Goal: Task Accomplishment & Management: Use online tool/utility

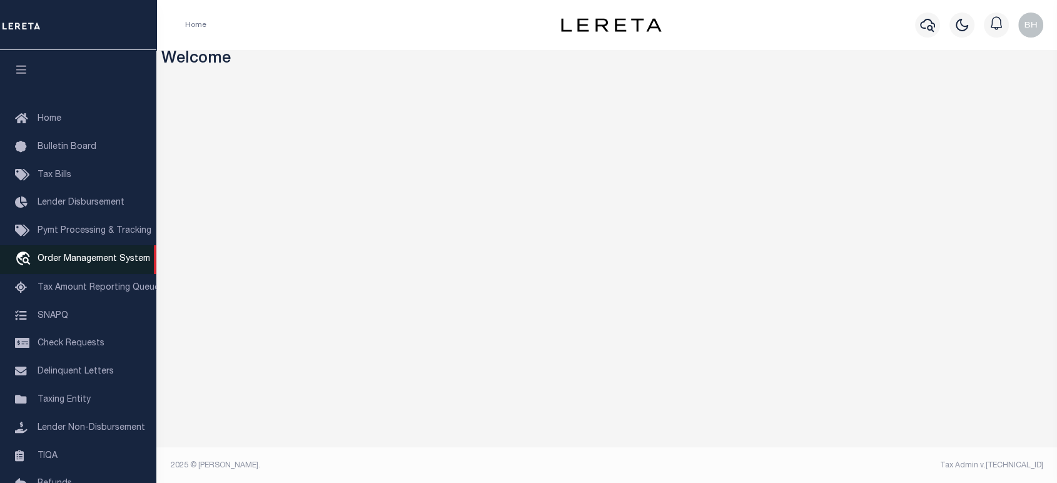
click at [71, 269] on link "travel_explore Order Management System" at bounding box center [78, 259] width 156 height 29
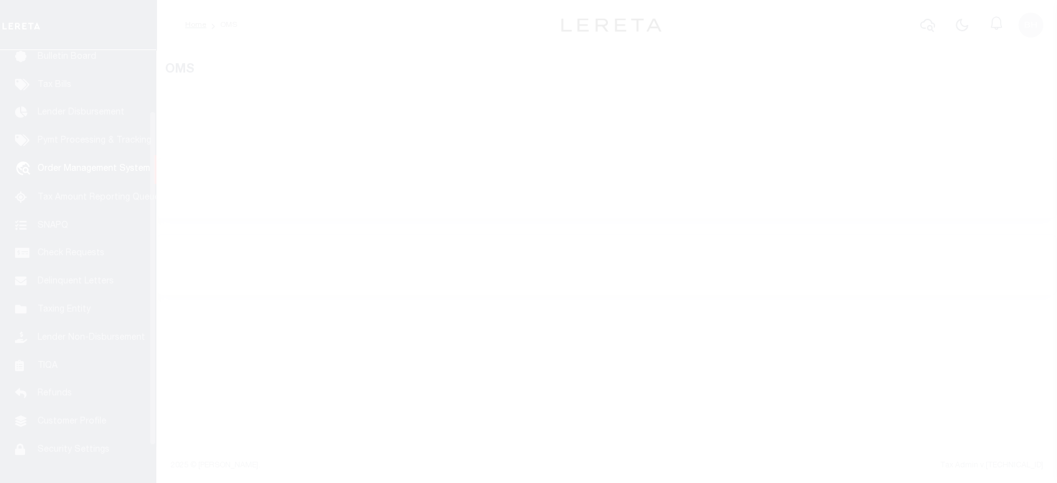
scroll to position [91, 0]
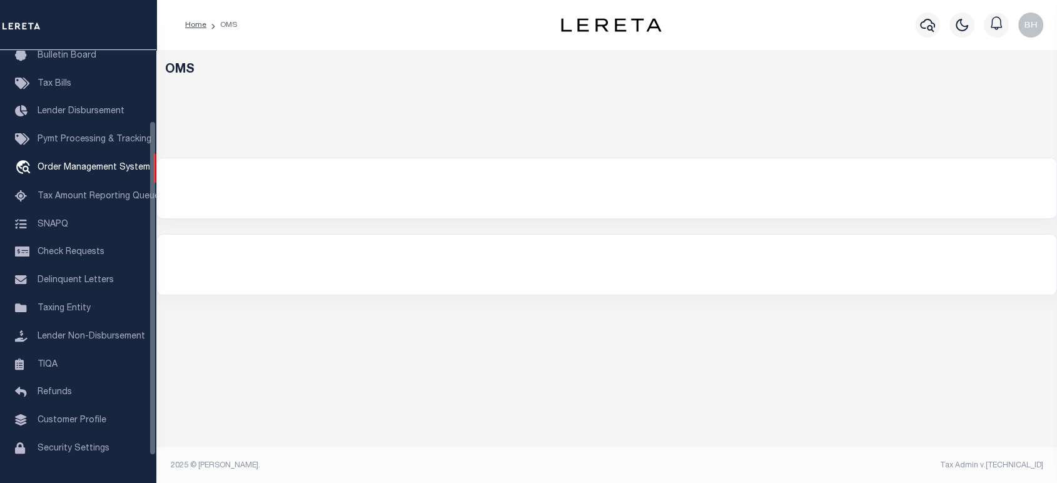
select select
select select "200"
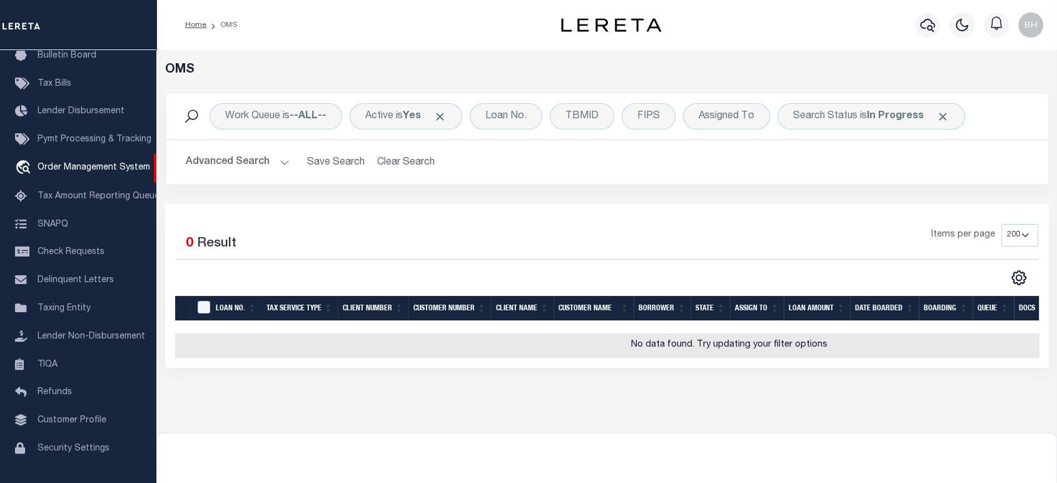
click at [257, 164] on button "Advanced Search" at bounding box center [238, 162] width 104 height 24
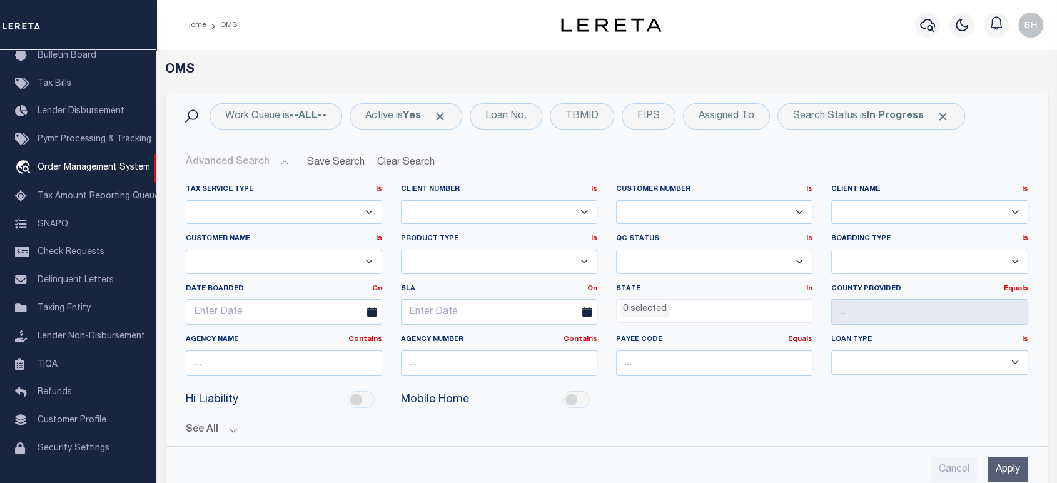
scroll to position [208, 0]
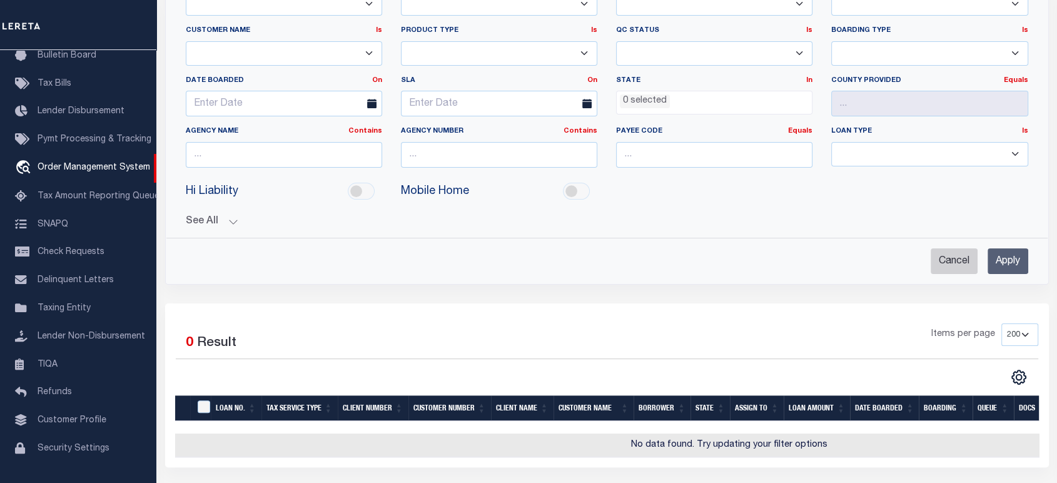
click at [962, 257] on input "Cancel" at bounding box center [953, 261] width 47 height 26
checkbox input "true"
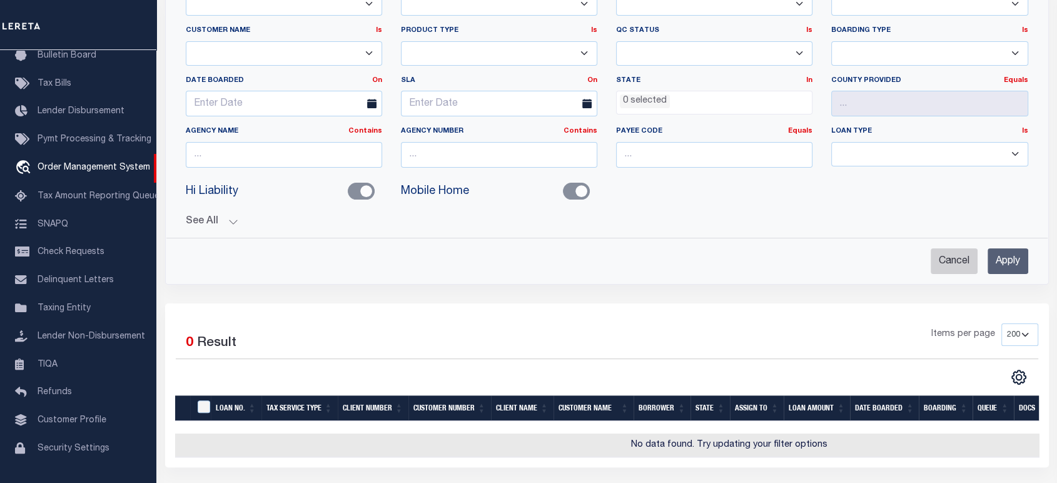
checkbox input "false"
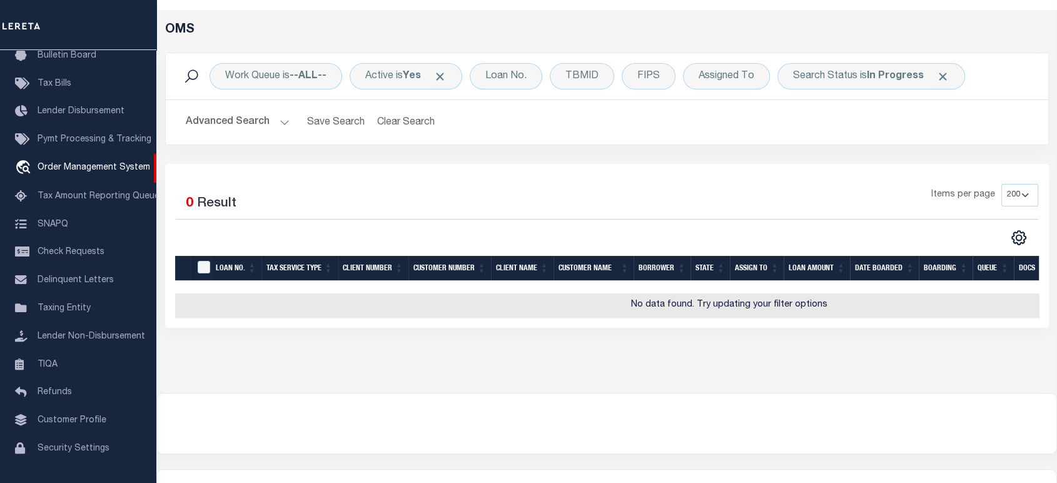
scroll to position [0, 0]
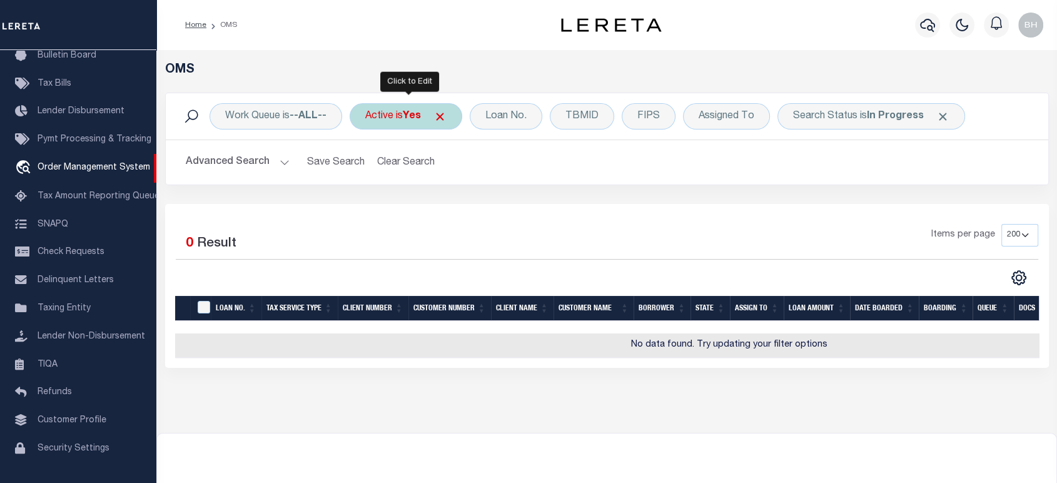
click at [400, 117] on div "Active is Yes" at bounding box center [405, 116] width 113 height 26
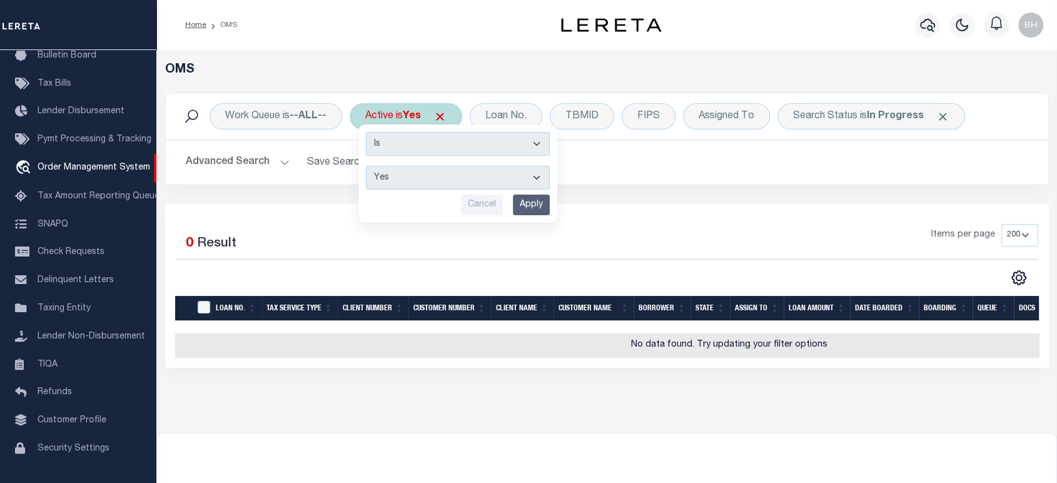
click at [400, 117] on div "Active is Yes Is Contains Yes No Cancel Apply" at bounding box center [405, 116] width 113 height 26
click at [639, 219] on div "Selected 0 Result Items per page 10 25 50 100 200" at bounding box center [606, 286] width 883 height 164
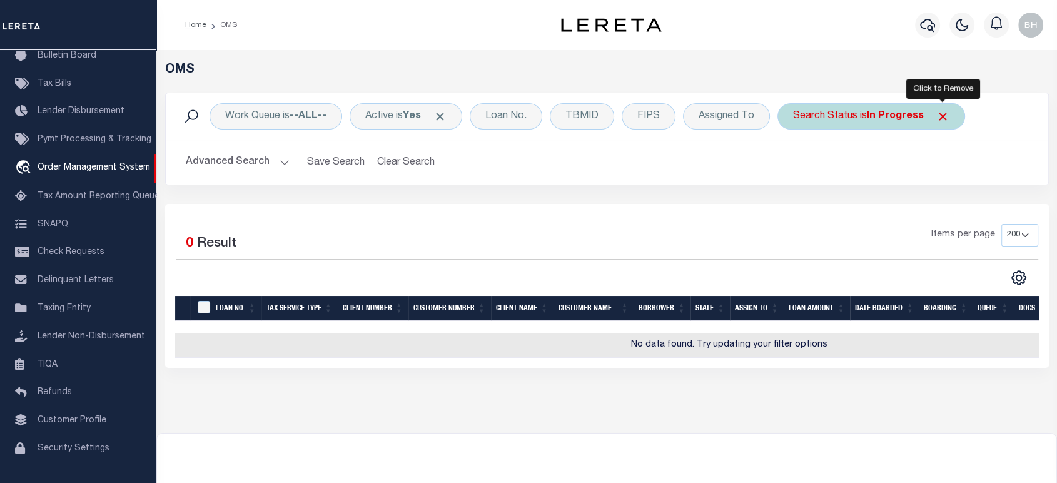
click at [940, 117] on span "Click to Remove" at bounding box center [942, 116] width 13 height 13
